Goal: Task Accomplishment & Management: Complete application form

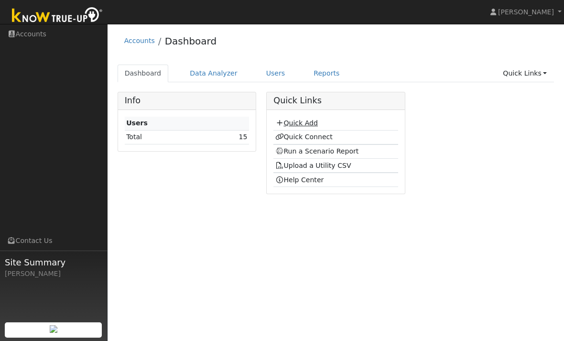
click at [312, 124] on link "Quick Add" at bounding box center [296, 123] width 43 height 8
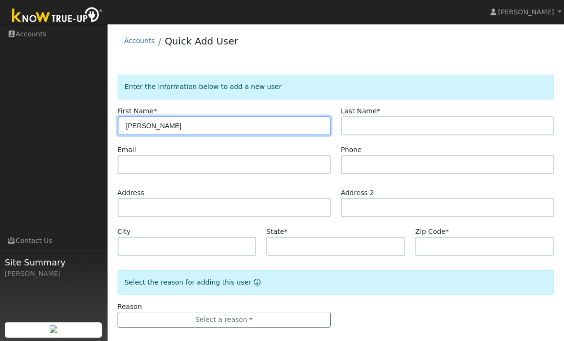
type input "Ricardo"
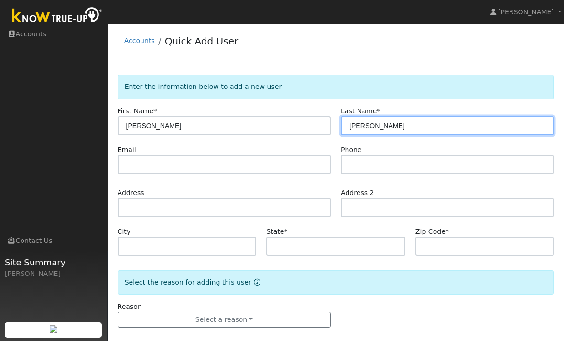
type input "Perez"
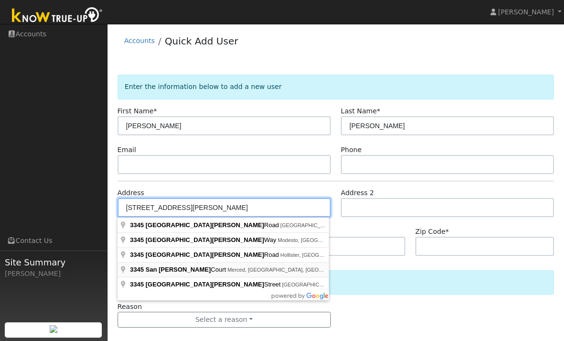
type input "3345 San Felipe Court"
type input "Merced"
type input "CA"
type input "95348"
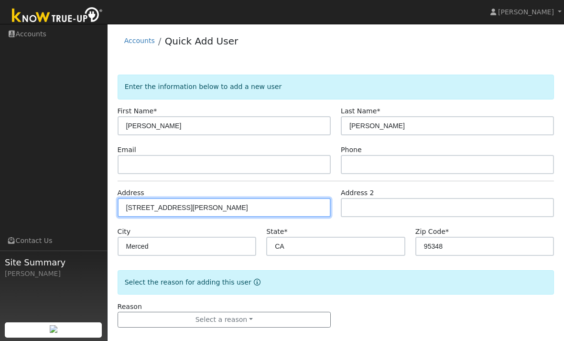
scroll to position [10, 0]
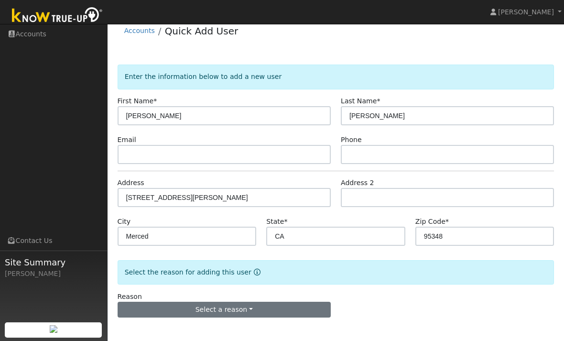
click at [264, 307] on button "Select a reason" at bounding box center [224, 310] width 213 height 16
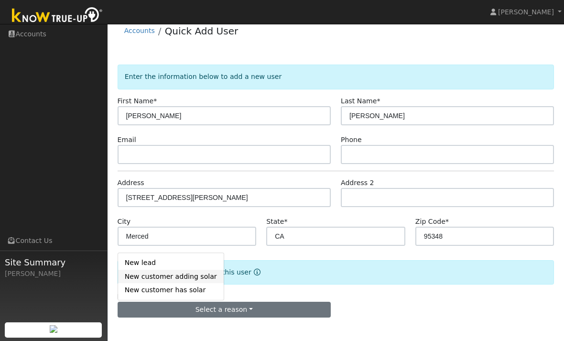
click at [200, 278] on link "New customer adding solar" at bounding box center [171, 276] width 106 height 13
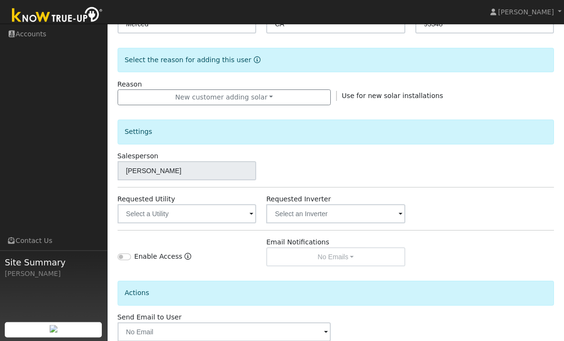
scroll to position [246, 0]
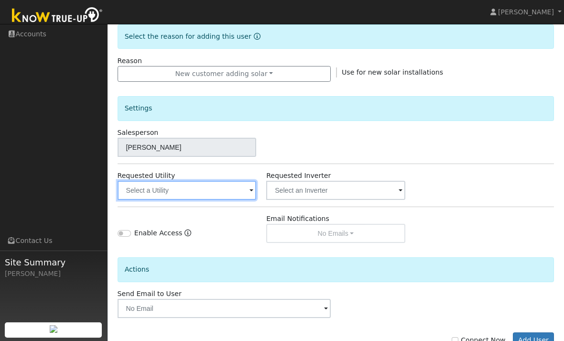
click at [220, 189] on input "text" at bounding box center [187, 190] width 139 height 19
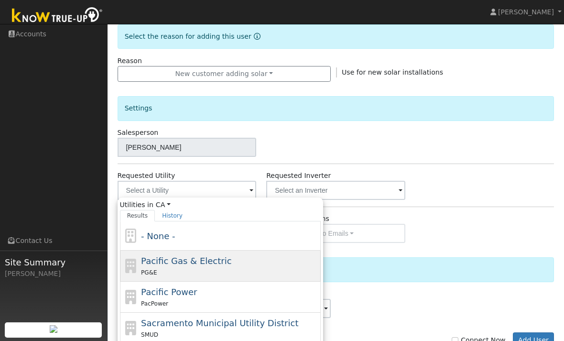
click at [221, 273] on div "PG&E" at bounding box center [229, 272] width 177 height 10
type input "Pacific Gas & Electric"
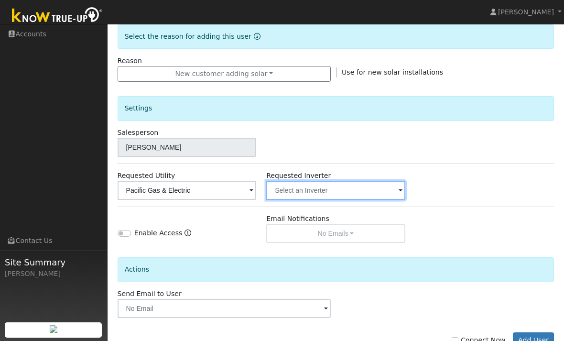
click at [358, 188] on input "text" at bounding box center [335, 190] width 139 height 19
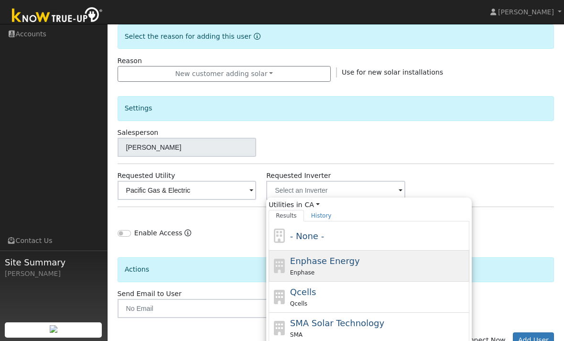
click at [340, 265] on span "Enphase Energy" at bounding box center [325, 261] width 70 height 10
type input "Enphase Energy"
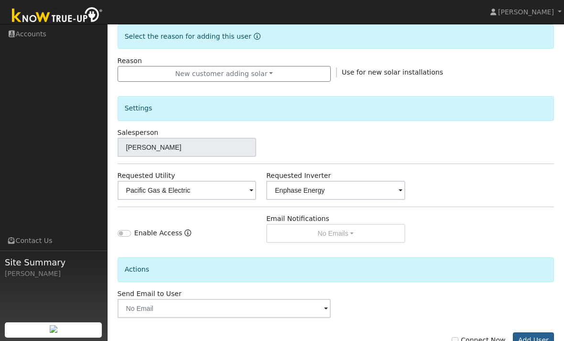
click at [538, 339] on button "Add User" at bounding box center [534, 340] width 42 height 16
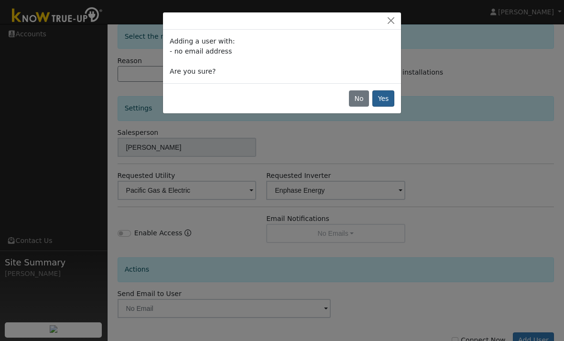
click at [382, 100] on button "Yes" at bounding box center [384, 98] width 22 height 16
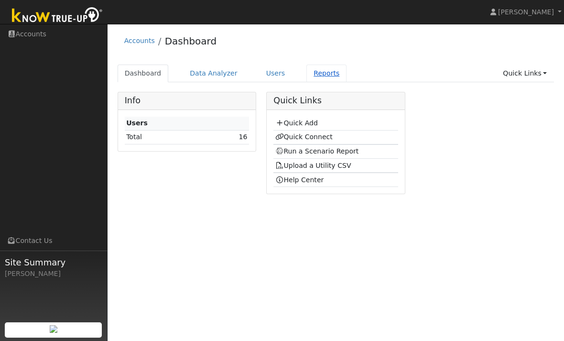
click at [319, 80] on link "Reports" at bounding box center [327, 74] width 40 height 18
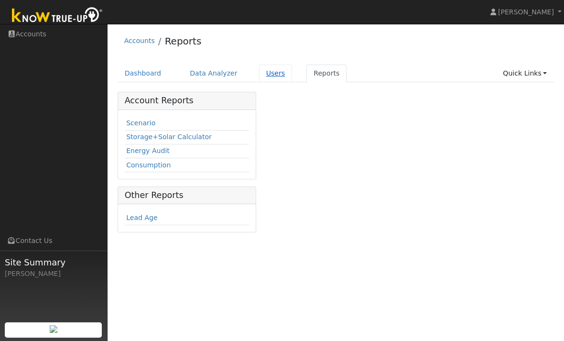
click at [272, 73] on link "Users" at bounding box center [275, 74] width 33 height 18
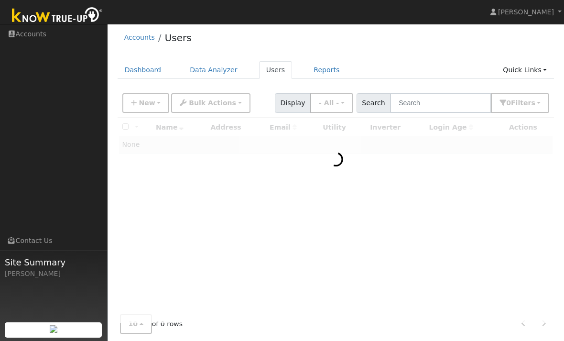
scroll to position [12, 0]
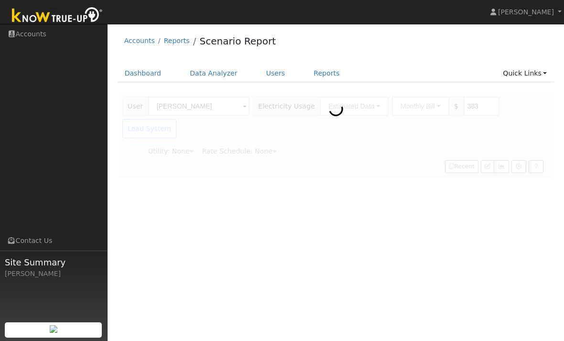
type input "Pacific Gas & Electric"
type input "[PERSON_NAME]"
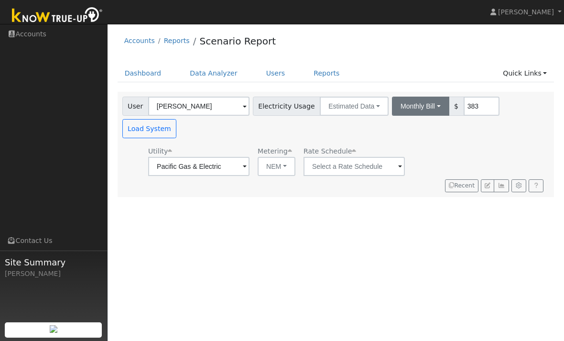
click at [400, 108] on button "Monthly Bill" at bounding box center [420, 106] width 57 height 19
click at [384, 130] on link "Annual Consumption" at bounding box center [407, 127] width 84 height 13
type input "8700"
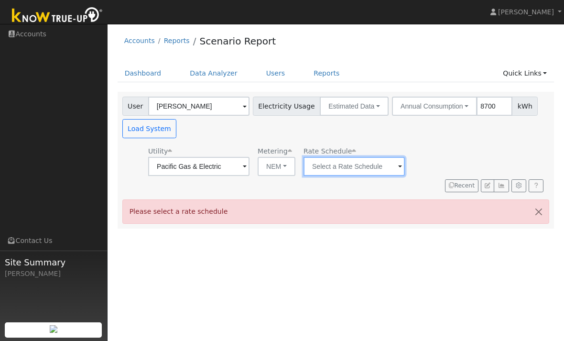
click at [325, 170] on input "text" at bounding box center [354, 166] width 101 height 19
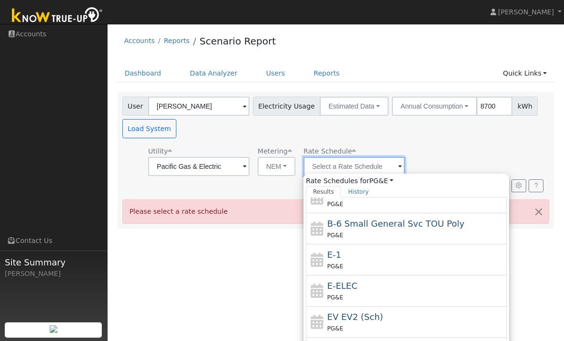
scroll to position [135, 0]
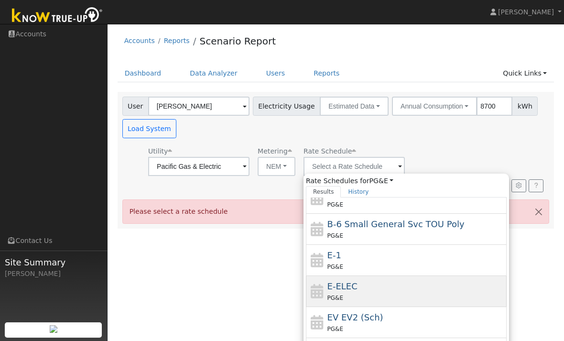
click at [367, 291] on div "E-ELEC PG&E" at bounding box center [416, 291] width 177 height 23
type input "E-ELEC"
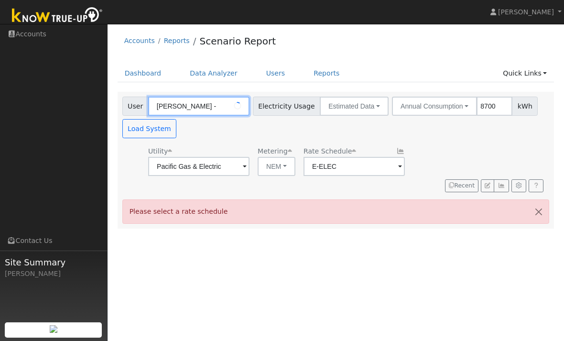
type input "Ricardo Perez -"
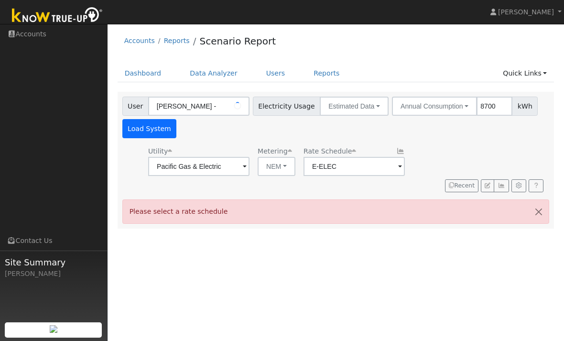
click at [157, 135] on button "Load System" at bounding box center [149, 128] width 55 height 19
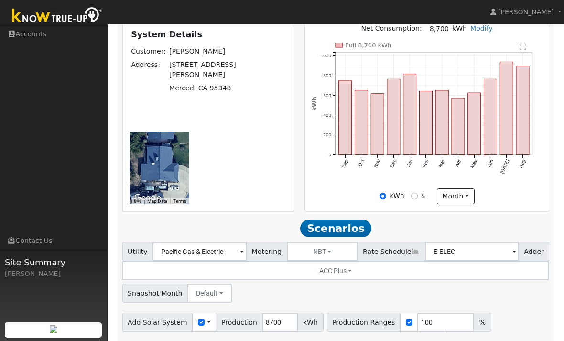
scroll to position [279, 0]
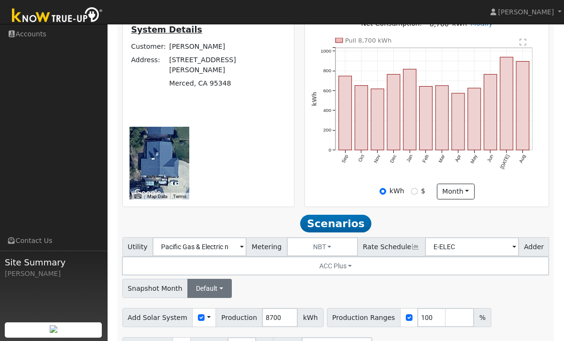
click at [216, 279] on button "Default" at bounding box center [209, 288] width 44 height 19
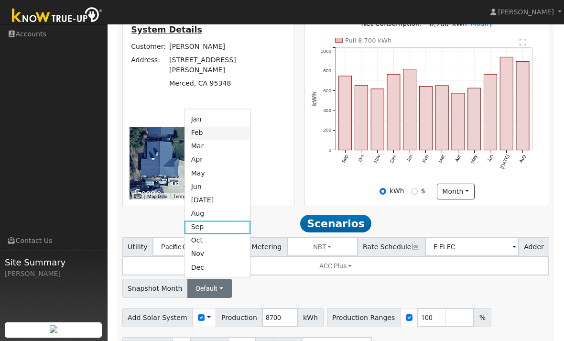
click at [208, 126] on link "Feb" at bounding box center [218, 132] width 66 height 13
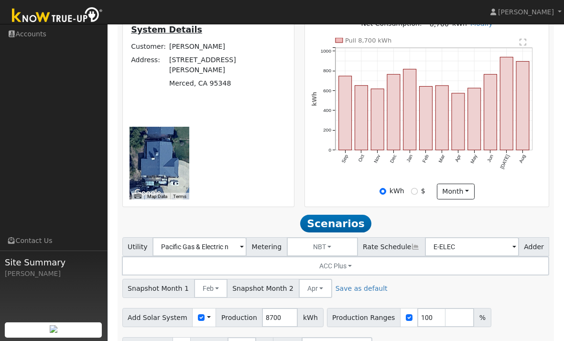
type input "Pacific Gas & Electric"
click at [310, 279] on button "Apr" at bounding box center [315, 288] width 33 height 19
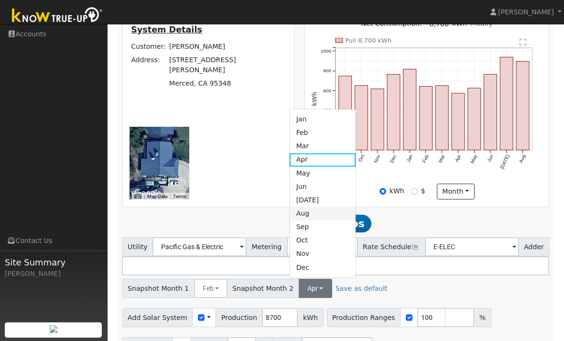
click at [307, 207] on link "Aug" at bounding box center [323, 213] width 66 height 13
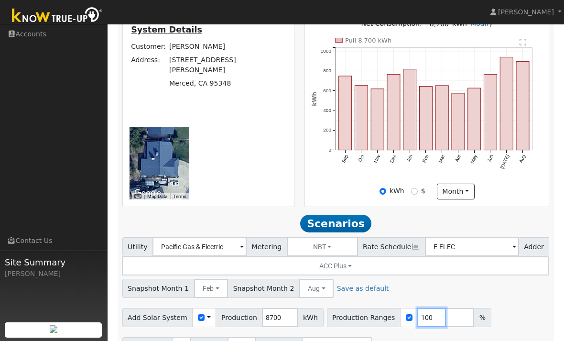
click at [424, 308] on input "100" at bounding box center [431, 317] width 29 height 19
type input "-00"
click at [423, 308] on input "number" at bounding box center [431, 317] width 29 height 19
type input "120"
click at [446, 308] on input "number" at bounding box center [460, 317] width 29 height 19
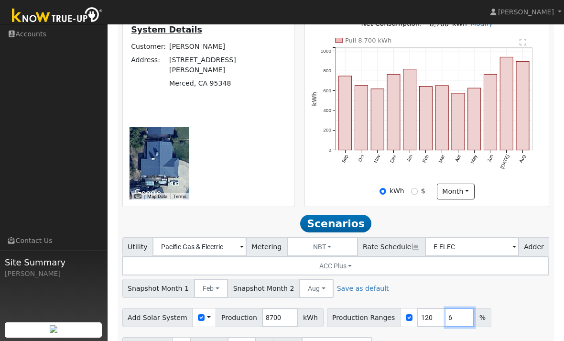
type input "6"
type input "120"
click at [417, 308] on input "6" at bounding box center [431, 317] width 29 height 19
type input "60"
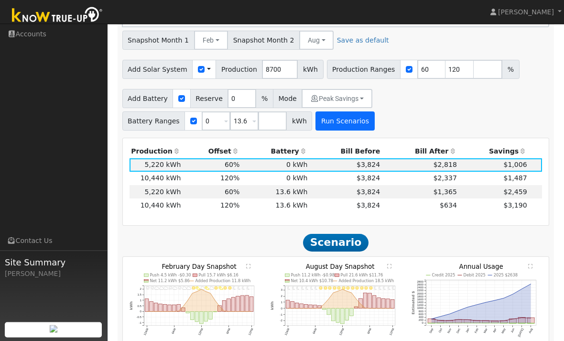
scroll to position [529, 0]
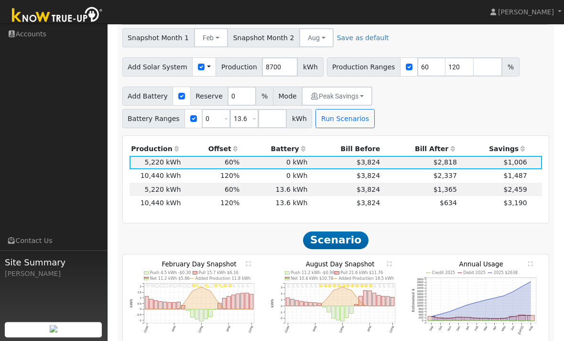
click at [250, 262] on text "" at bounding box center [249, 264] width 4 height 5
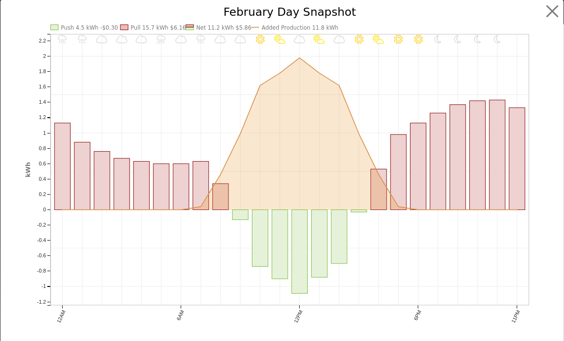
scroll to position [530, 0]
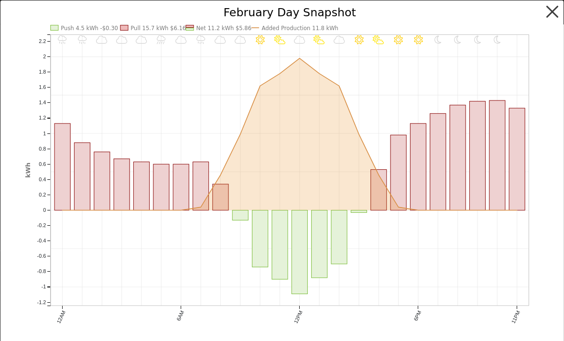
click at [548, 15] on button "button" at bounding box center [553, 12] width 18 height 18
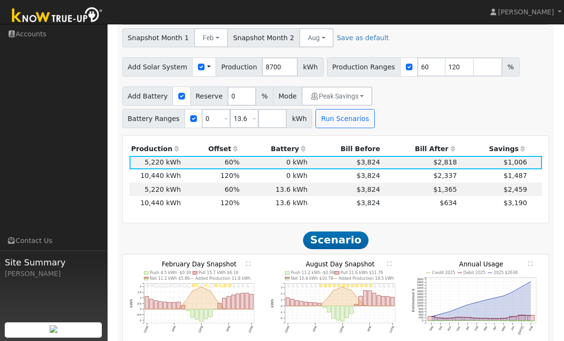
click at [391, 261] on text "" at bounding box center [390, 263] width 4 height 5
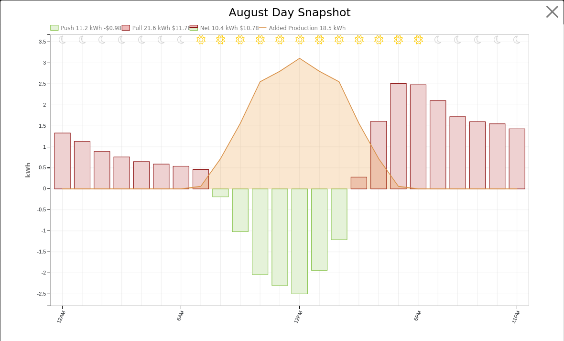
click at [397, 247] on icon "11PM - Clear 10PM - Clear 9PM - Clear 8PM - Clear 7PM - Clear 6PM - Clear 5PM -…" at bounding box center [282, 178] width 515 height 343
click at [551, 15] on button "button" at bounding box center [553, 12] width 18 height 18
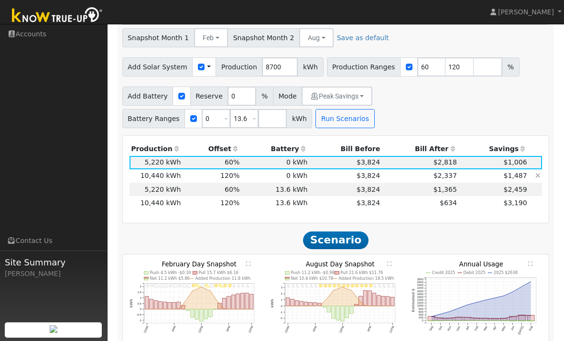
click at [438, 172] on span "$2,337" at bounding box center [445, 176] width 23 height 8
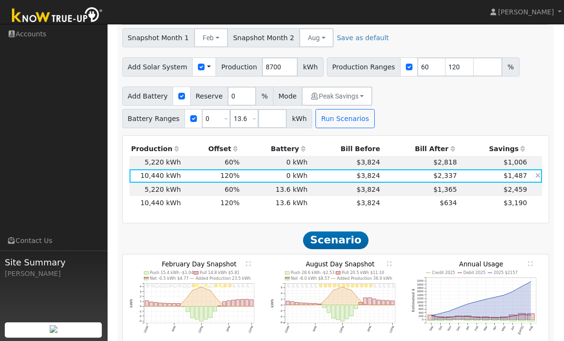
click at [397, 169] on td "$2,337" at bounding box center [420, 175] width 77 height 13
click at [248, 261] on text "" at bounding box center [249, 263] width 4 height 5
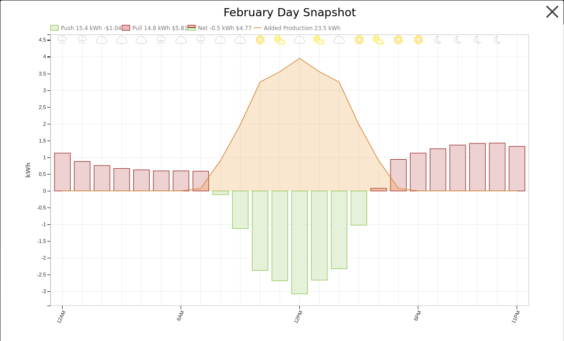
click at [556, 13] on button "button" at bounding box center [553, 12] width 18 height 18
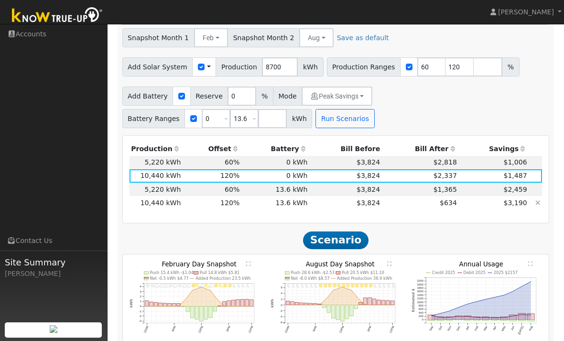
click at [386, 196] on td "$634" at bounding box center [420, 202] width 77 height 13
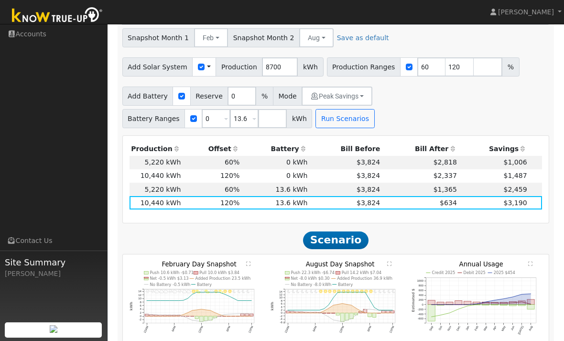
click at [249, 261] on text "" at bounding box center [249, 263] width 4 height 5
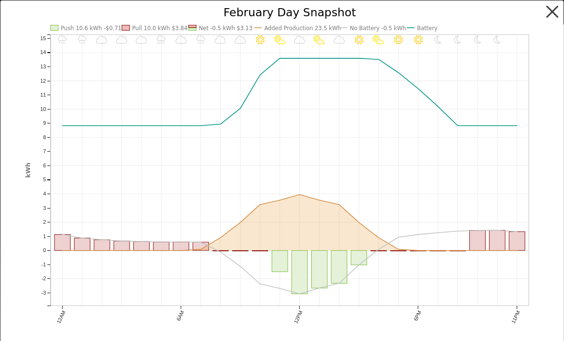
click at [553, 19] on button "button" at bounding box center [553, 12] width 18 height 18
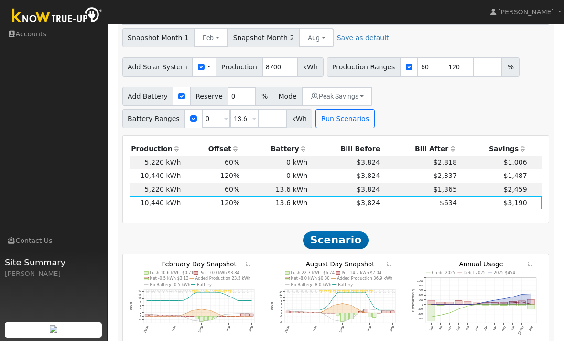
click at [390, 261] on text "" at bounding box center [390, 263] width 4 height 5
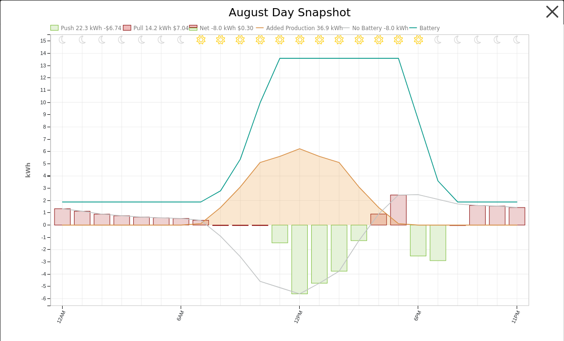
click at [549, 13] on button "button" at bounding box center [553, 12] width 18 height 18
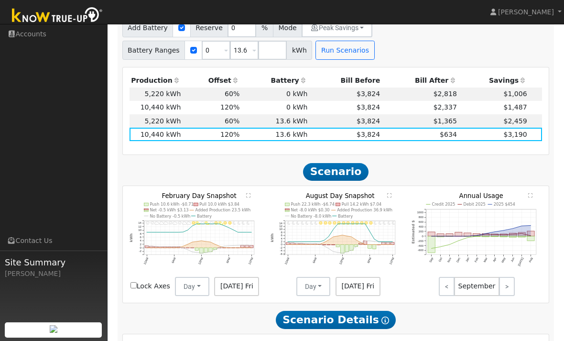
scroll to position [597, 0]
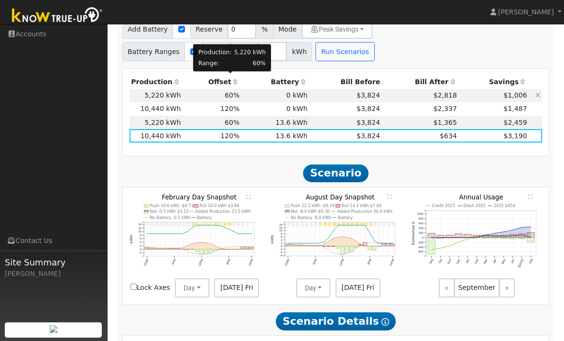
click at [188, 89] on td "60%" at bounding box center [212, 95] width 59 height 13
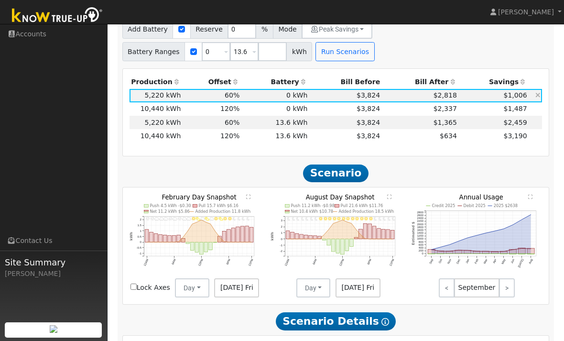
click at [191, 89] on td "60%" at bounding box center [212, 95] width 59 height 13
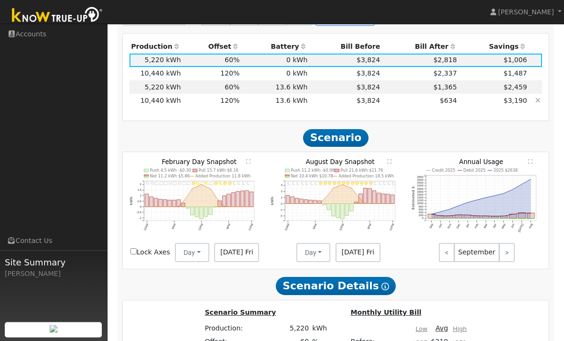
scroll to position [632, 0]
click at [424, 94] on td "$634" at bounding box center [420, 100] width 77 height 13
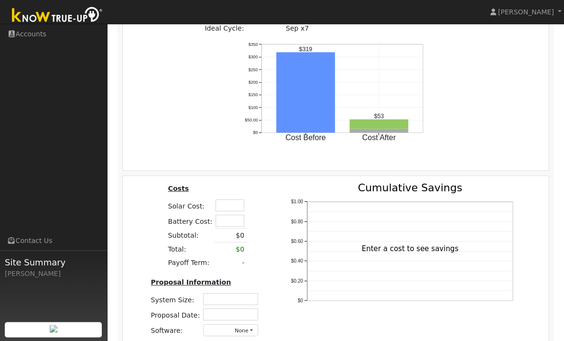
scroll to position [1027, 0]
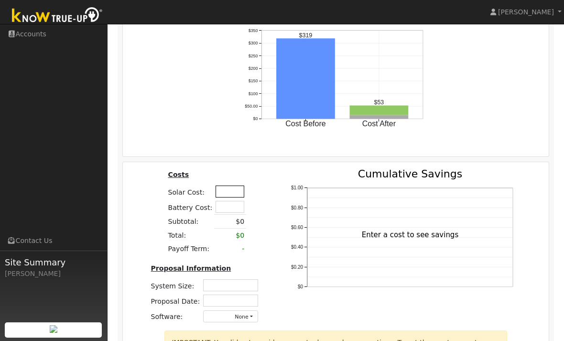
click at [234, 186] on input "text" at bounding box center [230, 192] width 29 height 12
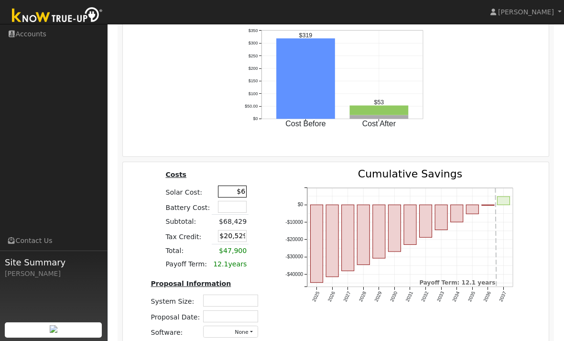
type input "$"
type input "$22,000"
type input "$6,600"
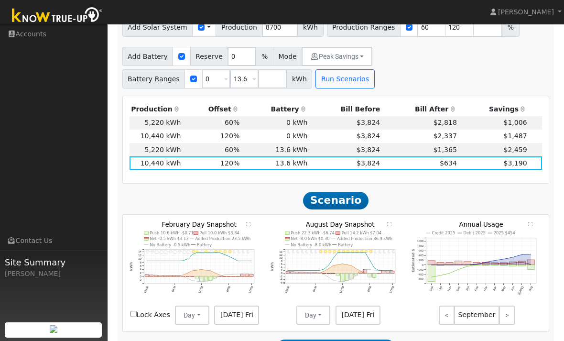
scroll to position [569, 0]
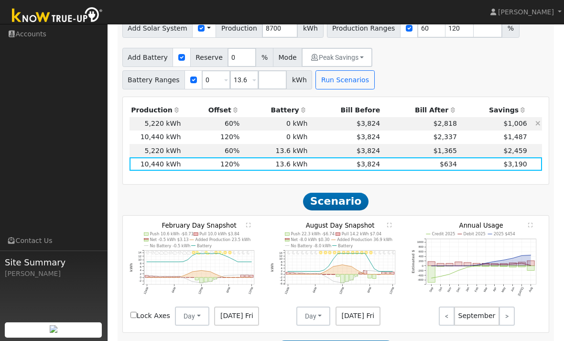
click at [473, 117] on td "$1,006" at bounding box center [494, 123] width 70 height 13
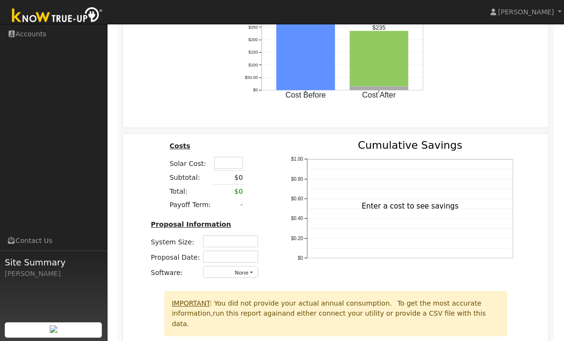
scroll to position [920, 0]
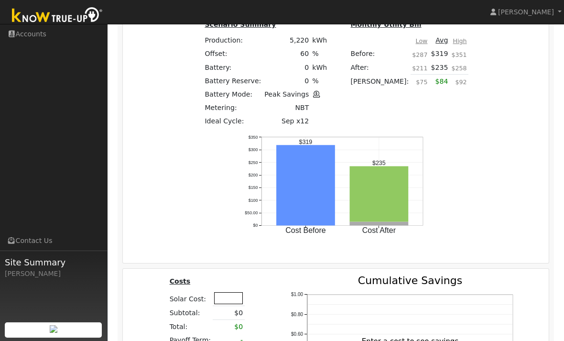
click at [225, 292] on input "text" at bounding box center [228, 298] width 29 height 12
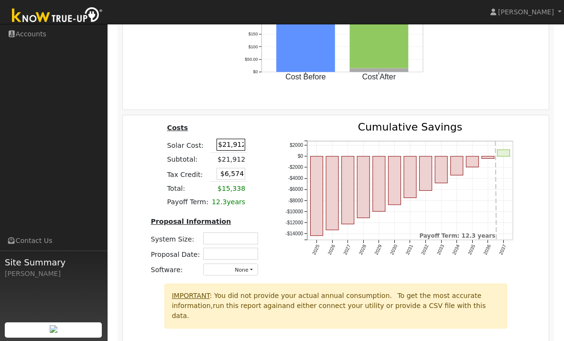
scroll to position [938, 0]
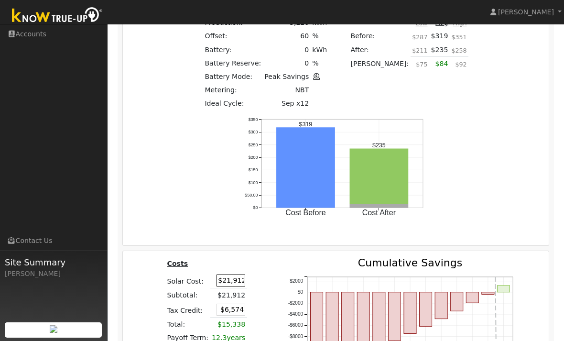
click at [232, 274] on input "$21,912" at bounding box center [231, 280] width 29 height 12
type input "$"
type input "$19,912"
type input "$5,974"
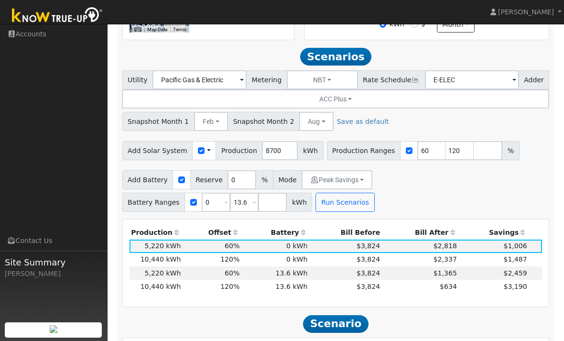
scroll to position [1015, 0]
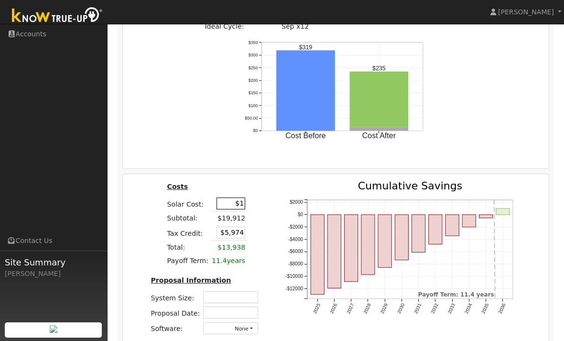
type input "$"
type input "$61,629"
type input "$18,489"
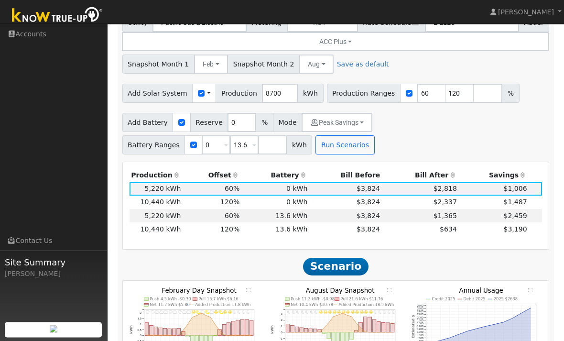
scroll to position [426, 0]
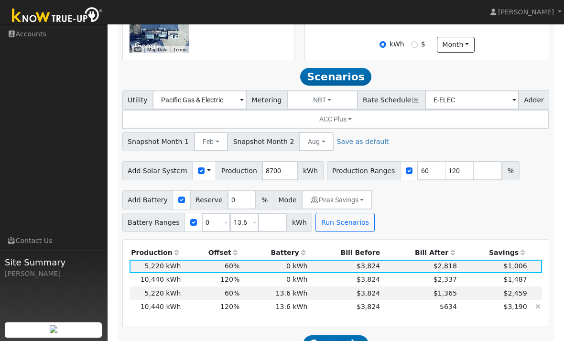
click at [310, 300] on td "$3,824" at bounding box center [345, 306] width 73 height 13
type input "$22,000"
type input "$6,600"
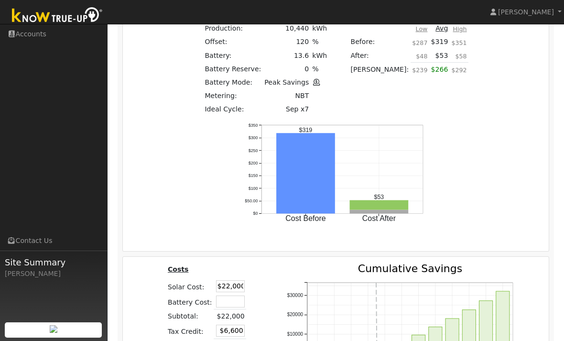
scroll to position [1031, 0]
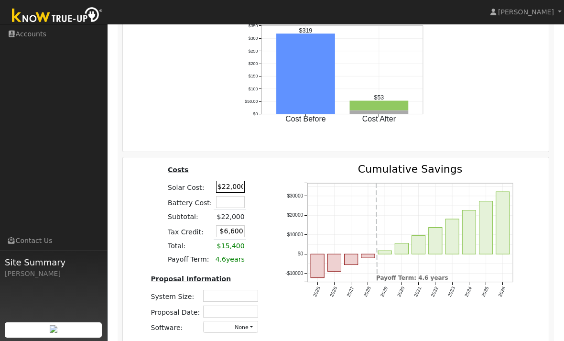
click at [233, 181] on input "$22,000" at bounding box center [230, 187] width 29 height 12
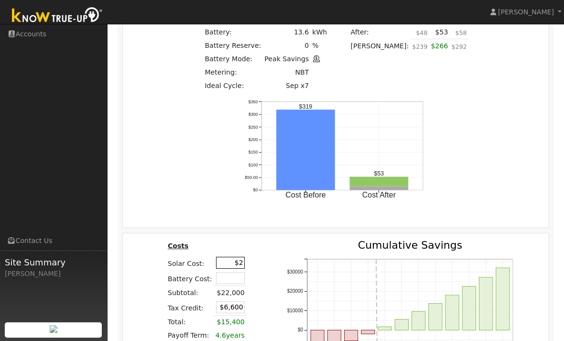
type input "$"
type input "$61,629"
type input "$18,489"
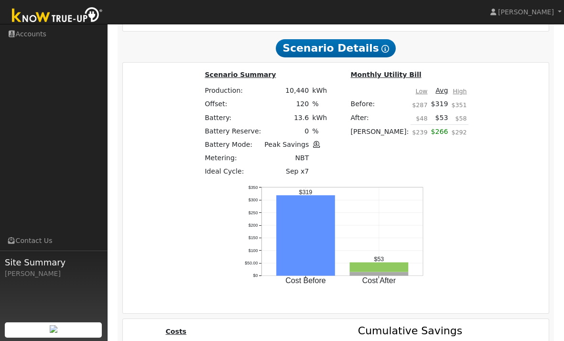
scroll to position [867, 0]
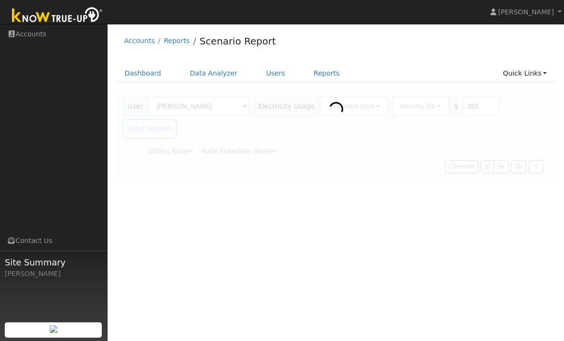
type input "Pacific Gas & Electric"
